Goal: Information Seeking & Learning: Learn about a topic

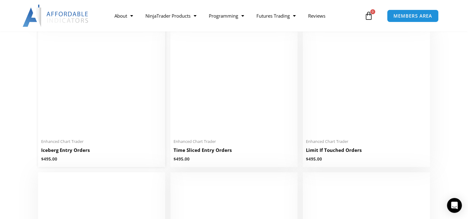
scroll to position [824, 0]
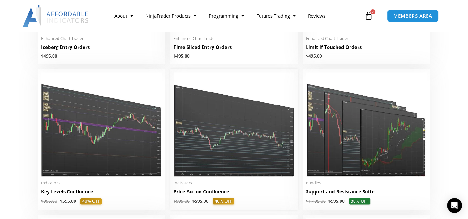
click at [198, 140] on img at bounding box center [233, 124] width 121 height 104
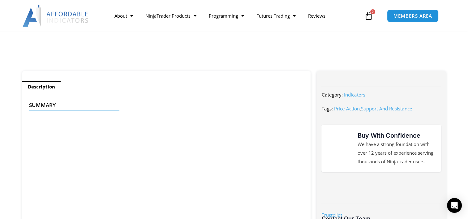
scroll to position [309, 0]
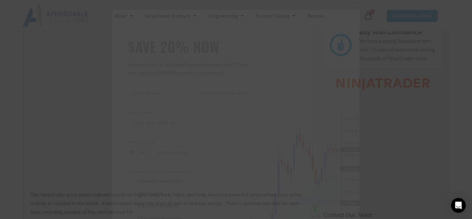
click at [351, 4] on span at bounding box center [355, 5] width 10 height 4
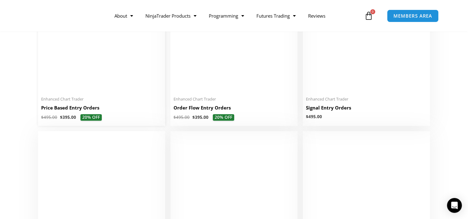
scroll to position [515, 0]
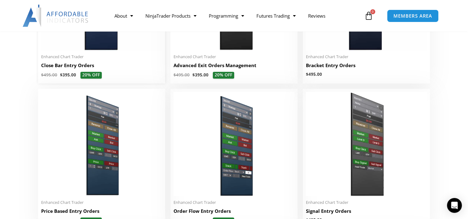
click at [94, 57] on span "Enhanced Chart Trader" at bounding box center [101, 56] width 121 height 5
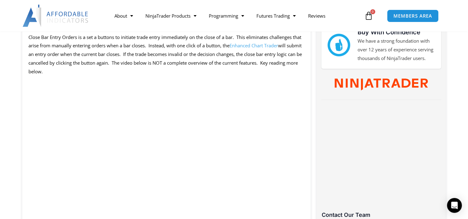
scroll to position [412, 0]
